Goal: Task Accomplishment & Management: Complete application form

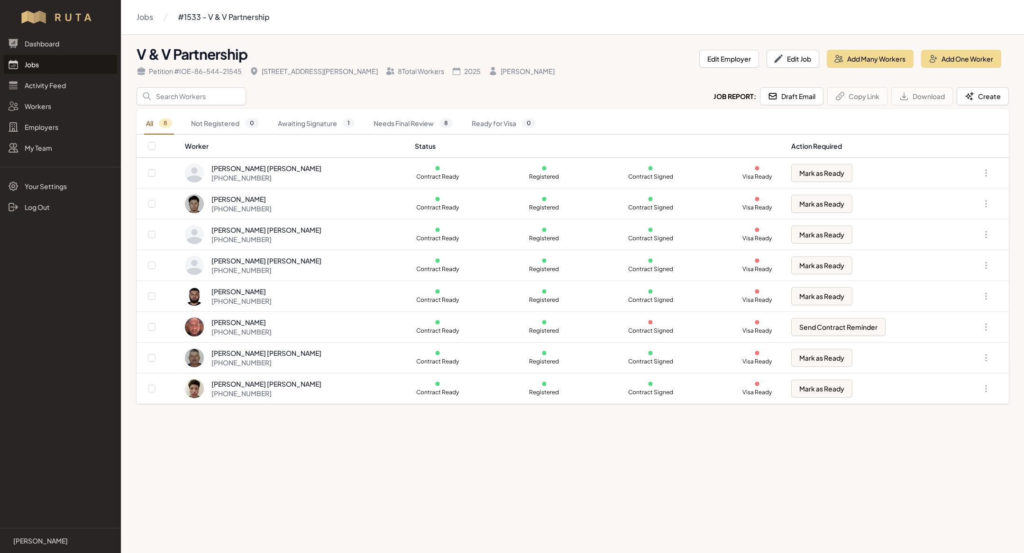
click at [27, 63] on link "Jobs" at bounding box center [60, 64] width 113 height 19
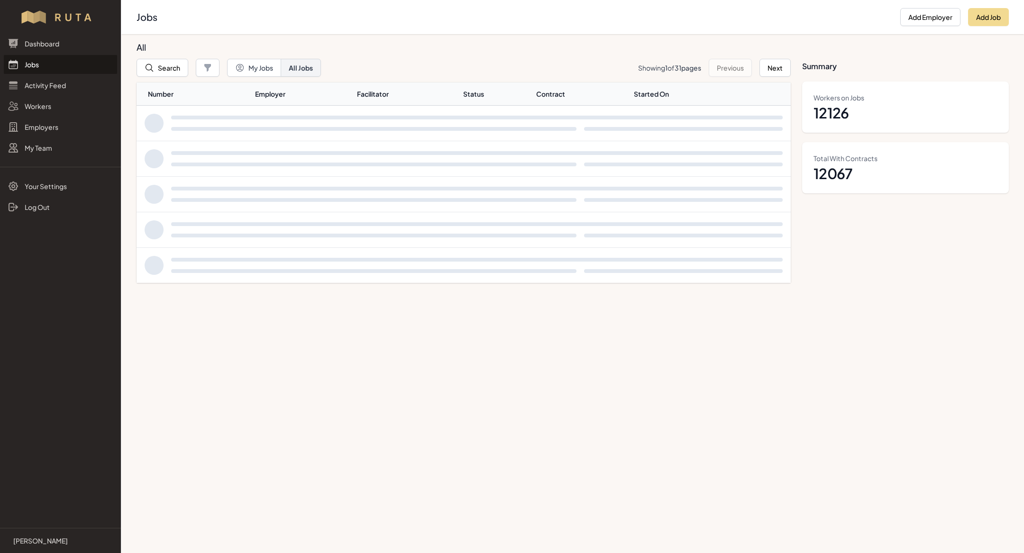
click at [27, 63] on link "Jobs" at bounding box center [60, 64] width 113 height 19
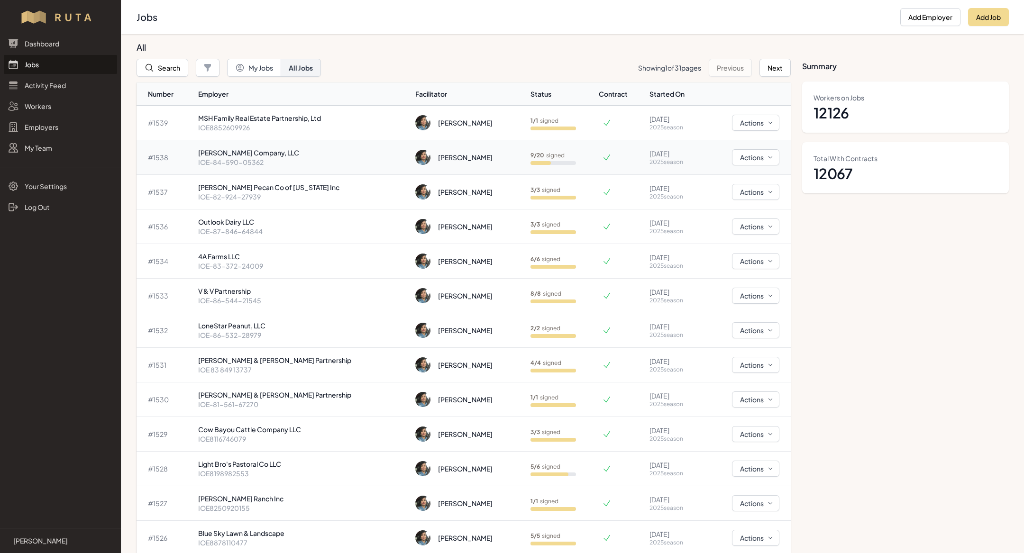
click at [312, 153] on p "[PERSON_NAME] Company, LLC" at bounding box center [303, 152] width 210 height 9
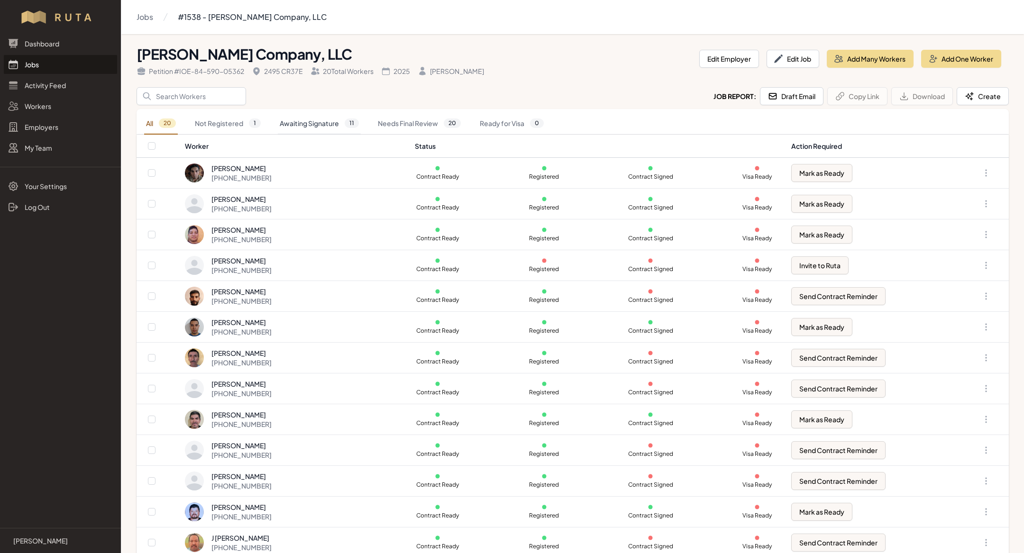
click at [339, 119] on link "Awaiting Signature 11" at bounding box center [319, 124] width 83 height 22
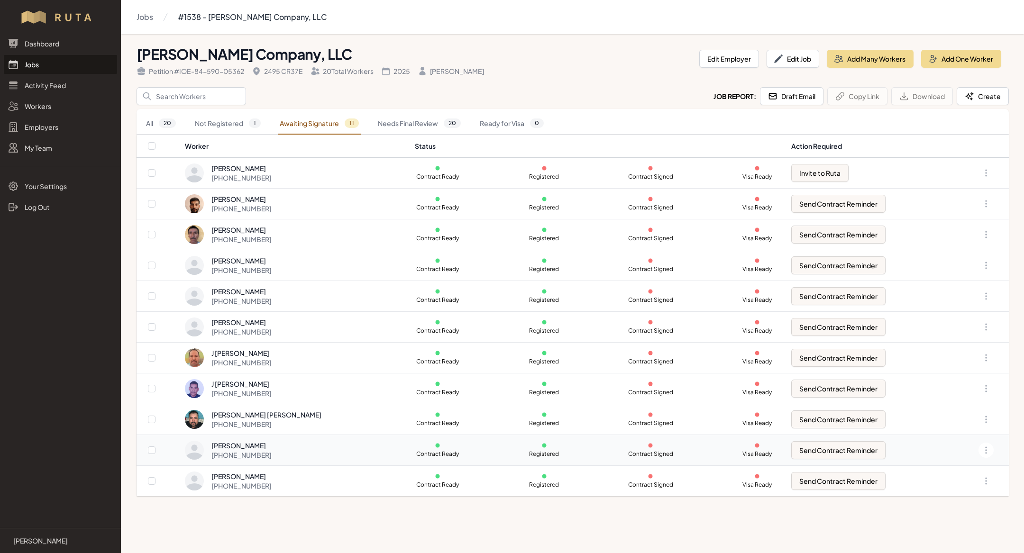
click at [272, 451] on div "[PHONE_NUMBER]" at bounding box center [241, 454] width 60 height 9
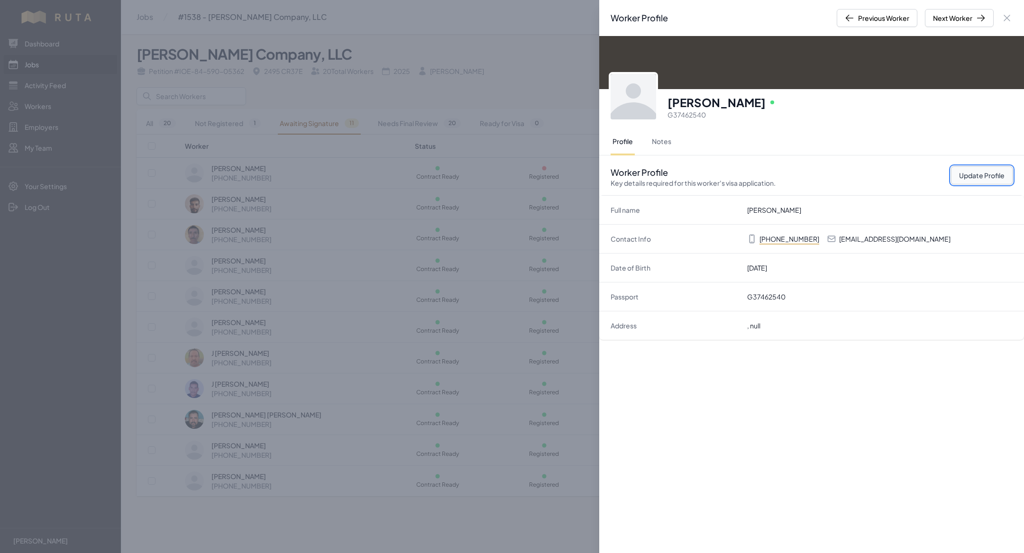
click at [986, 175] on button "Update Profile" at bounding box center [982, 175] width 62 height 18
select select "US"
select select "H-2B"
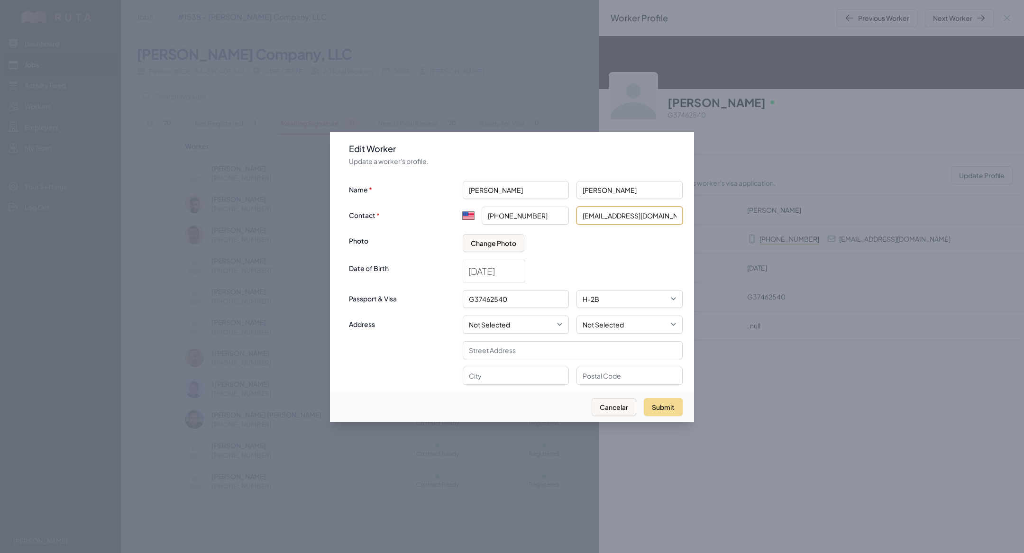
click at [623, 217] on input "[EMAIL_ADDRESS][DOMAIN_NAME]" at bounding box center [629, 216] width 106 height 18
click at [617, 215] on input "[EMAIL_ADDRESS][DOMAIN_NAME]" at bounding box center [629, 216] width 106 height 18
type input "[EMAIL_ADDRESS][DOMAIN_NAME]"
click at [660, 403] on button "Submit" at bounding box center [663, 407] width 39 height 18
select select "MX"
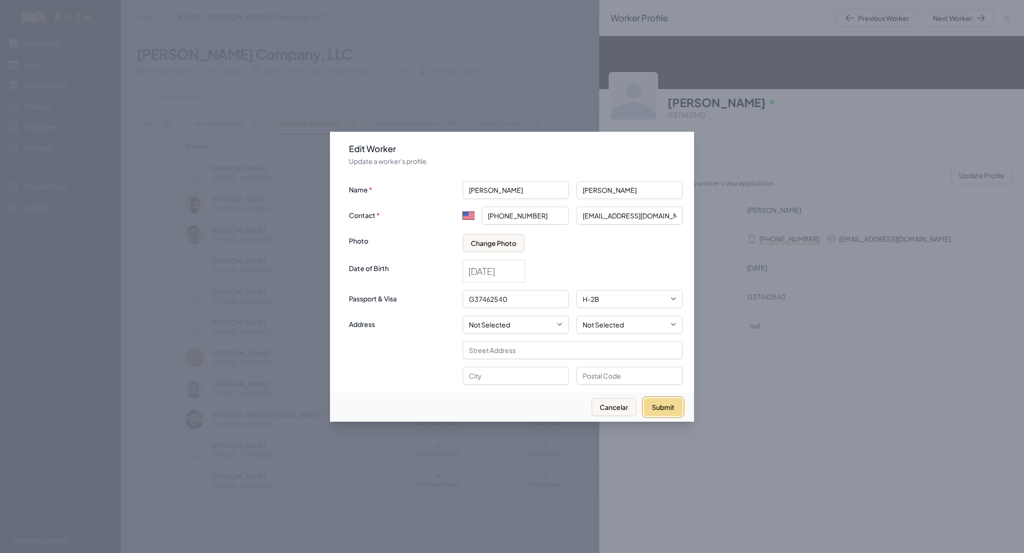
type input "+52"
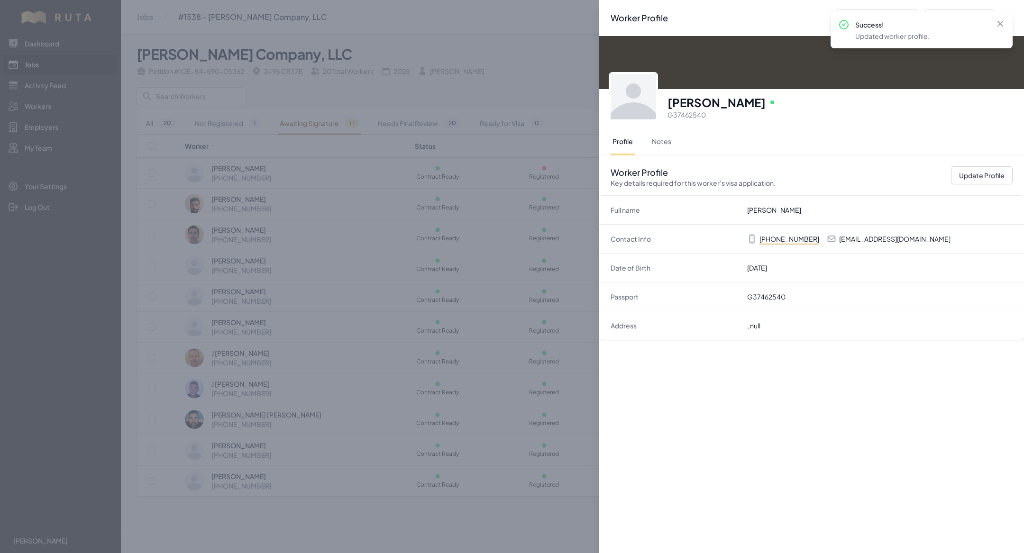
click at [366, 252] on div "Worker Profile Previous Worker Next Worker Close panel [PERSON_NAME] Online G37…" at bounding box center [512, 276] width 1024 height 553
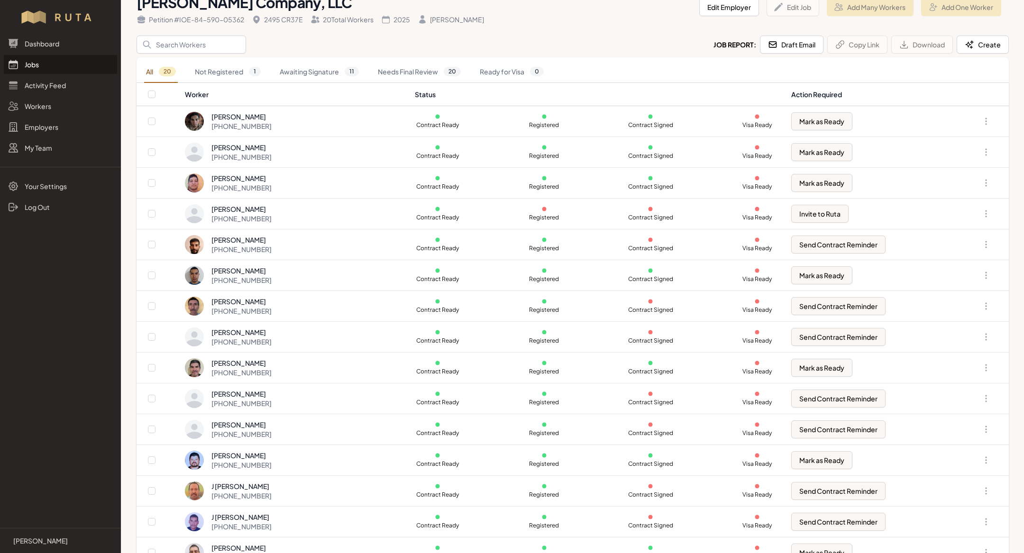
scroll to position [60, 0]
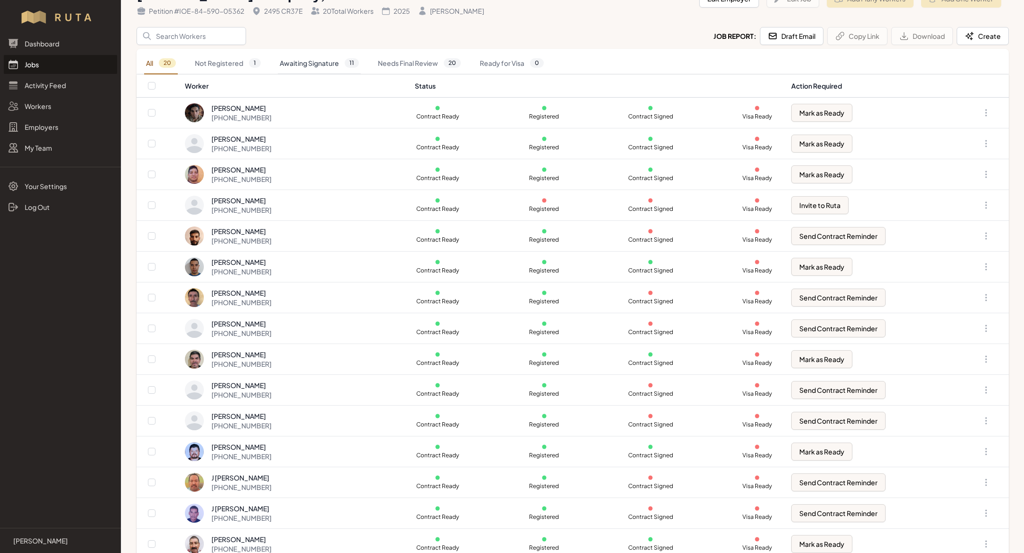
click at [318, 57] on link "Awaiting Signature 11" at bounding box center [319, 64] width 83 height 22
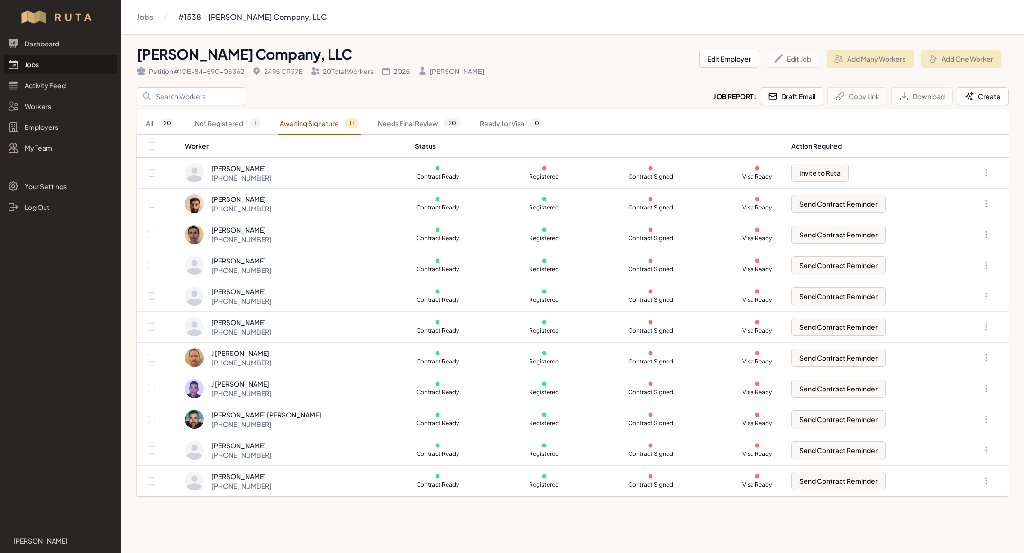
scroll to position [0, 0]
